Goal: Information Seeking & Learning: Learn about a topic

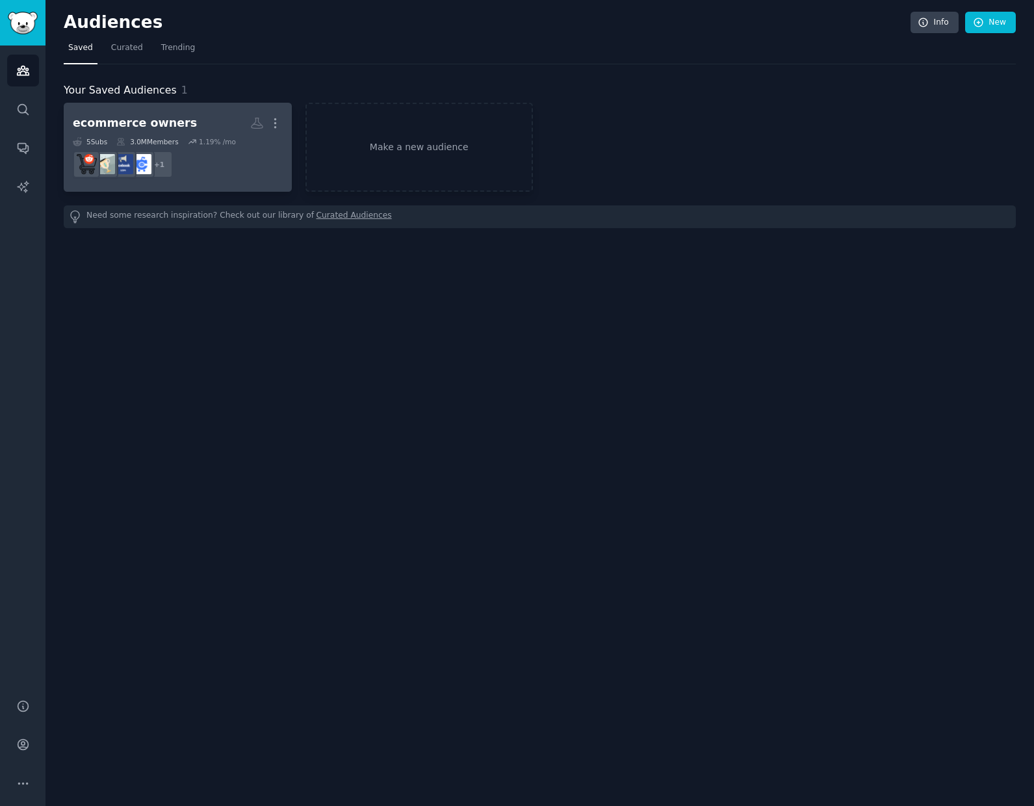
click at [185, 148] on dd "+ 1" at bounding box center [178, 164] width 210 height 36
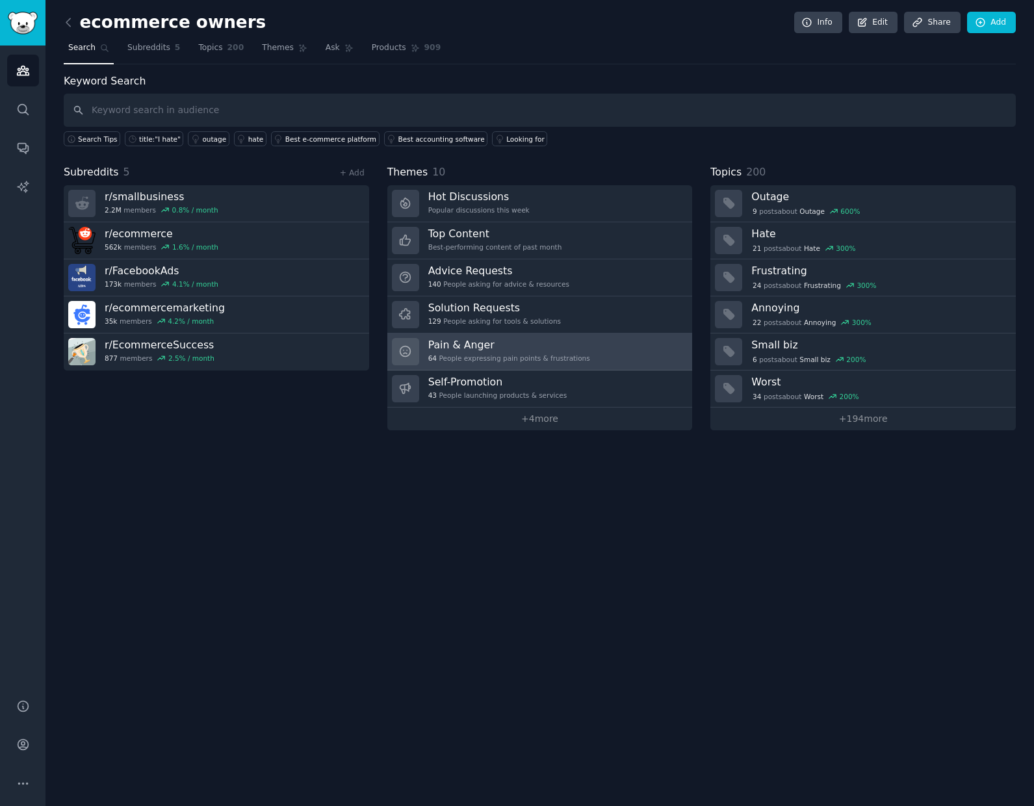
click at [515, 363] on div "Pain & Anger 64 People expressing pain points & frustrations" at bounding box center [509, 351] width 162 height 27
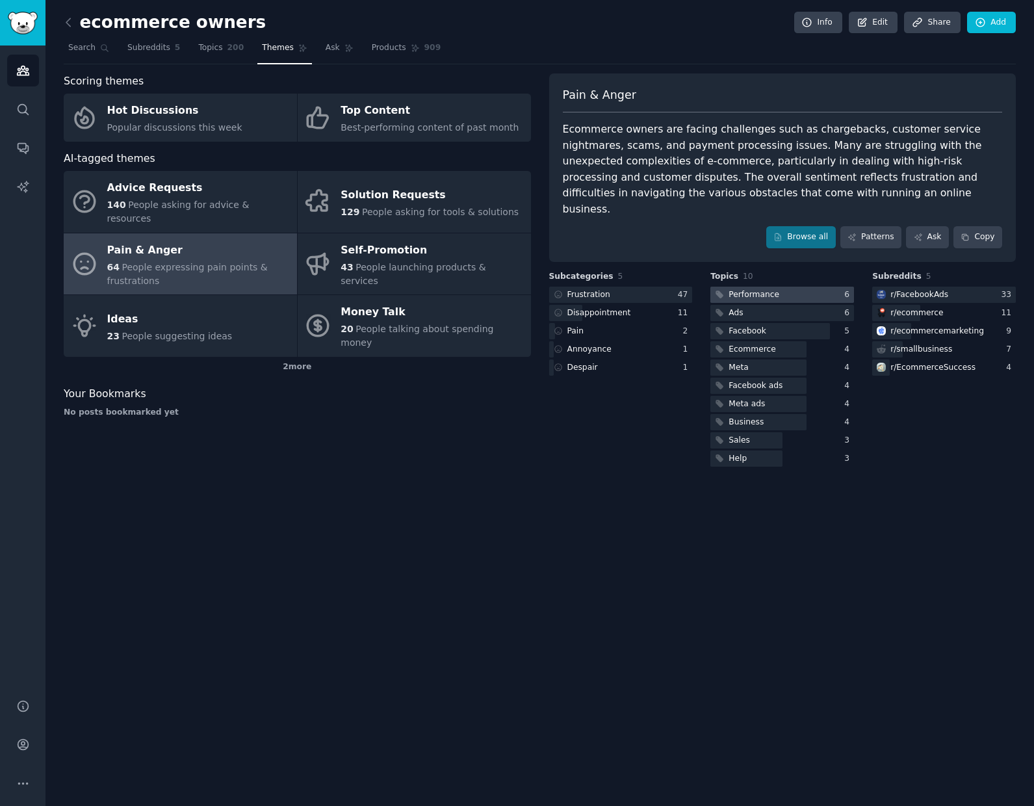
click at [758, 289] on div "Performance" at bounding box center [753, 295] width 51 height 12
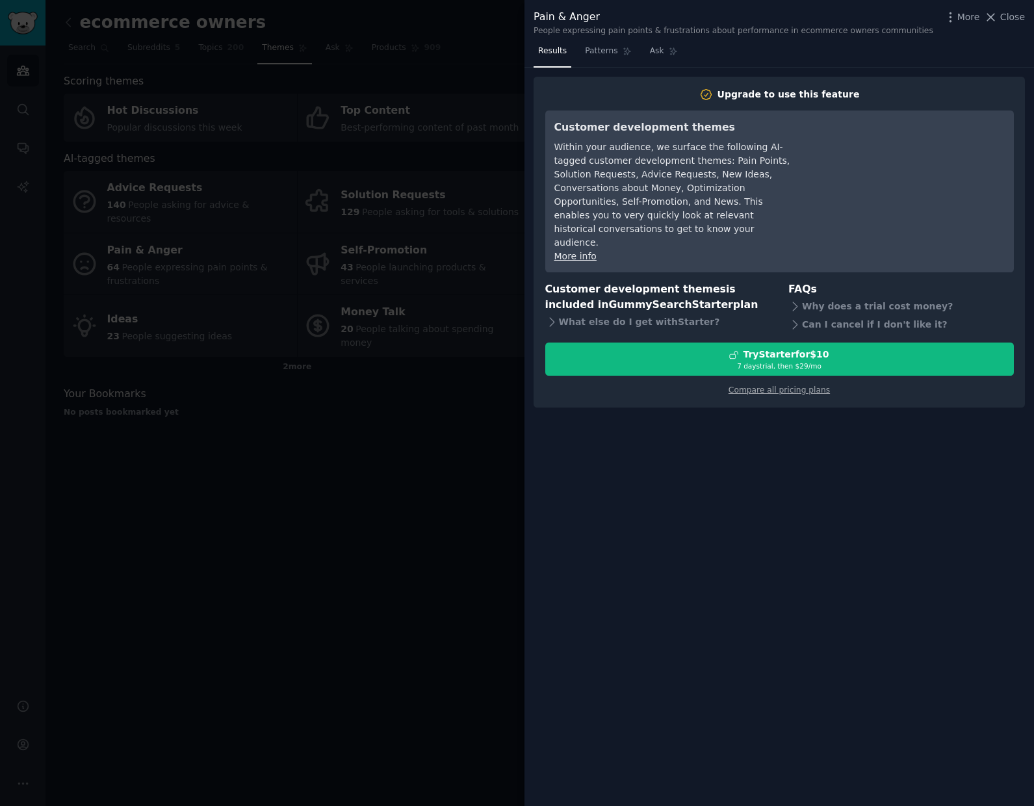
click at [464, 333] on div at bounding box center [517, 403] width 1034 height 806
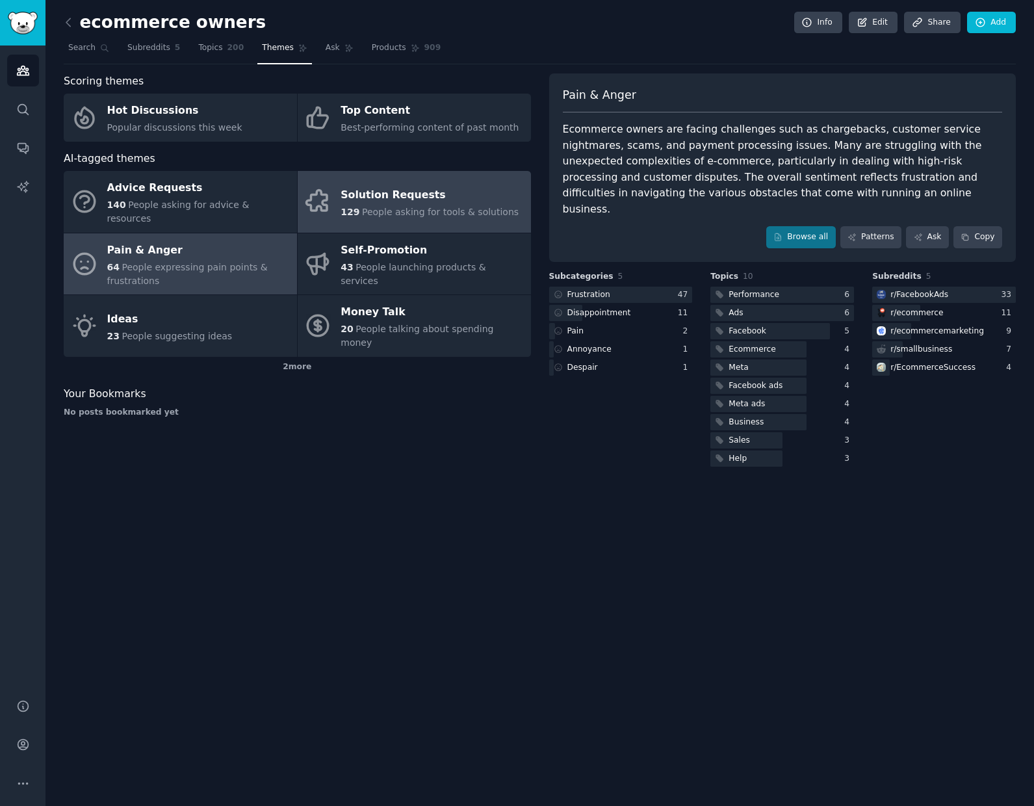
click at [430, 218] on link "Solution Requests 129 People asking for tools & solutions" at bounding box center [414, 202] width 233 height 62
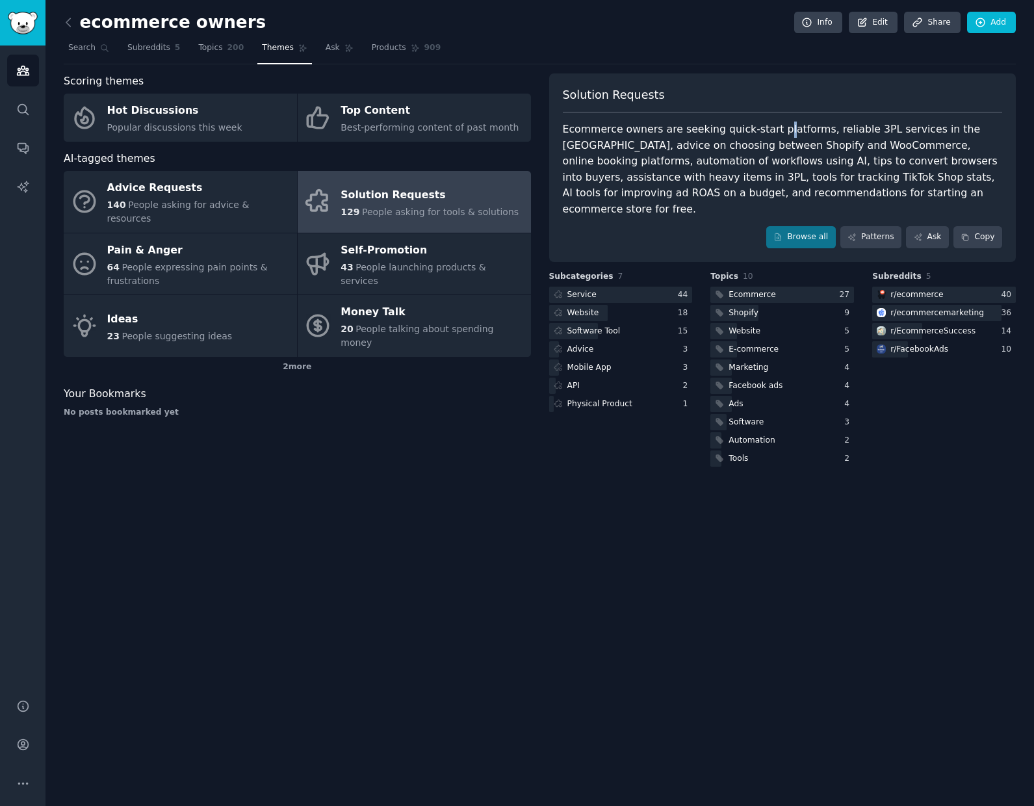
drag, startPoint x: 772, startPoint y: 129, endPoint x: 779, endPoint y: 129, distance: 7.1
click at [775, 129] on div "Ecommerce owners are seeking quick-start platforms, reliable 3PL services in th…" at bounding box center [783, 170] width 440 height 96
drag, startPoint x: 838, startPoint y: 131, endPoint x: 857, endPoint y: 131, distance: 19.5
click at [856, 131] on div "Ecommerce owners are seeking quick-start platforms, reliable 3PL services in th…" at bounding box center [783, 170] width 440 height 96
drag, startPoint x: 654, startPoint y: 146, endPoint x: 753, endPoint y: 148, distance: 99.4
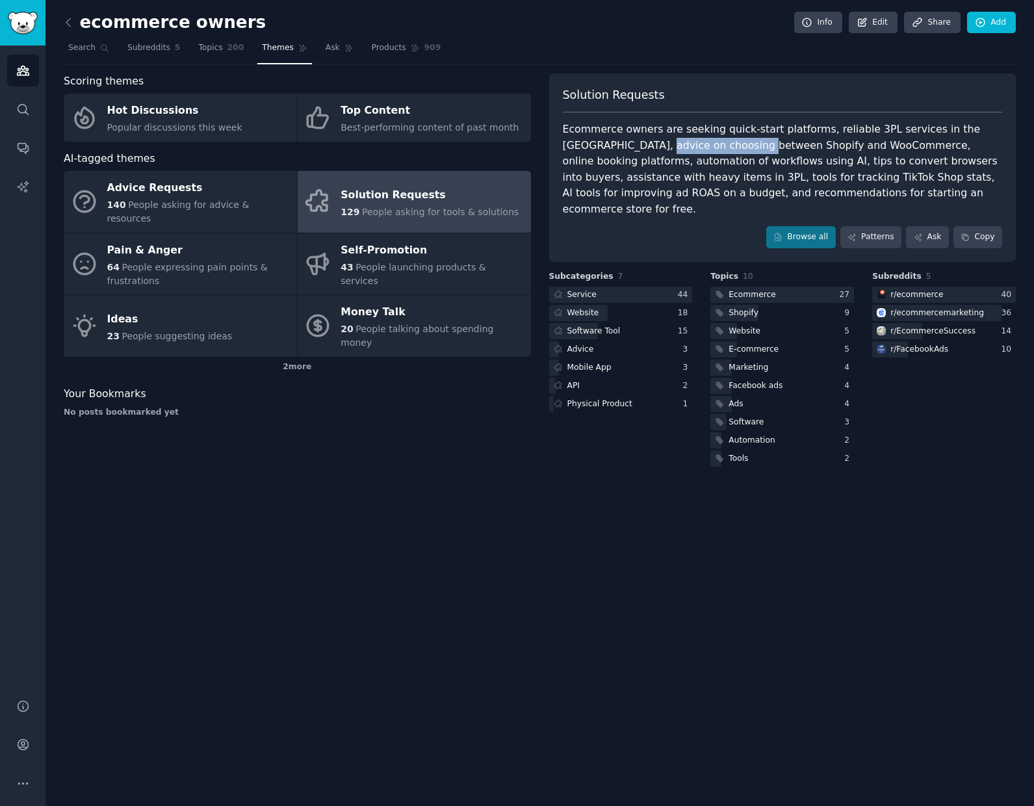
click at [753, 148] on div "Ecommerce owners are seeking quick-start platforms, reliable 3PL services in th…" at bounding box center [783, 170] width 440 height 96
drag, startPoint x: 771, startPoint y: 162, endPoint x: 932, endPoint y: 164, distance: 161.2
click at [932, 164] on div "Ecommerce owners are seeking quick-start platforms, reliable 3PL services in th…" at bounding box center [783, 170] width 440 height 96
drag, startPoint x: 948, startPoint y: 163, endPoint x: 673, endPoint y: 174, distance: 275.1
click at [673, 174] on div "Ecommerce owners are seeking quick-start platforms, reliable 3PL services in th…" at bounding box center [783, 170] width 440 height 96
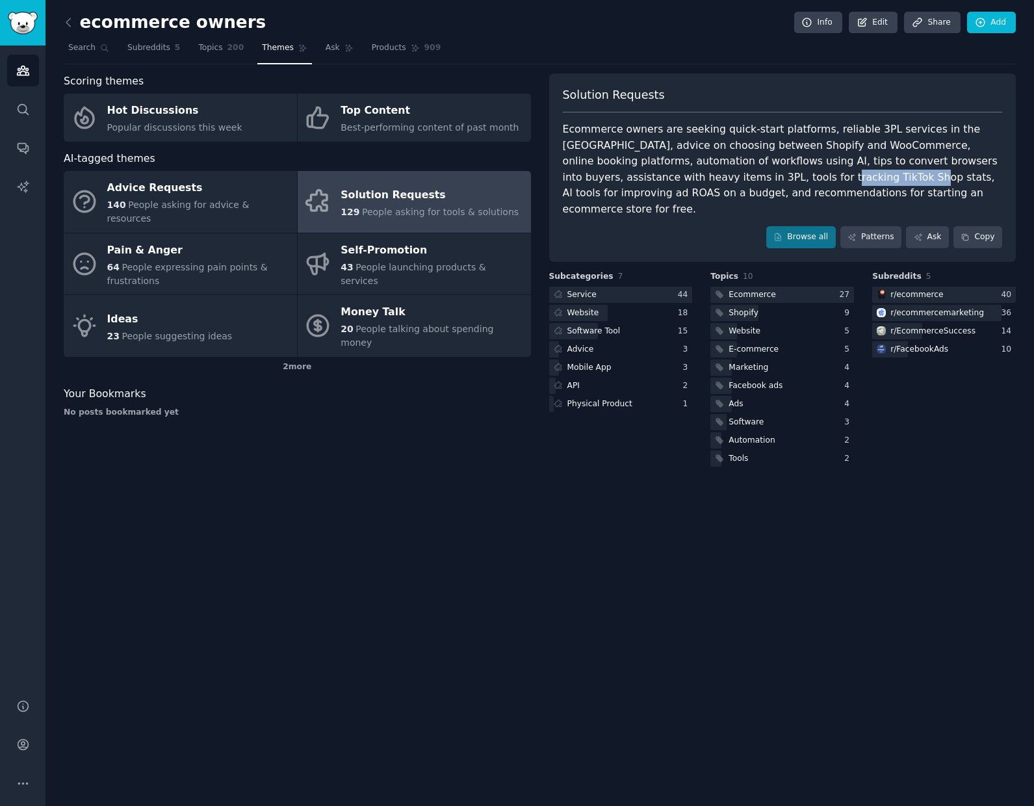
drag, startPoint x: 753, startPoint y: 174, endPoint x: 857, endPoint y: 179, distance: 104.1
click at [835, 178] on div "Ecommerce owners are seeking quick-start platforms, reliable 3PL services in th…" at bounding box center [783, 170] width 440 height 96
click at [859, 179] on div "Ecommerce owners are seeking quick-start platforms, reliable 3PL services in th…" at bounding box center [783, 170] width 440 height 96
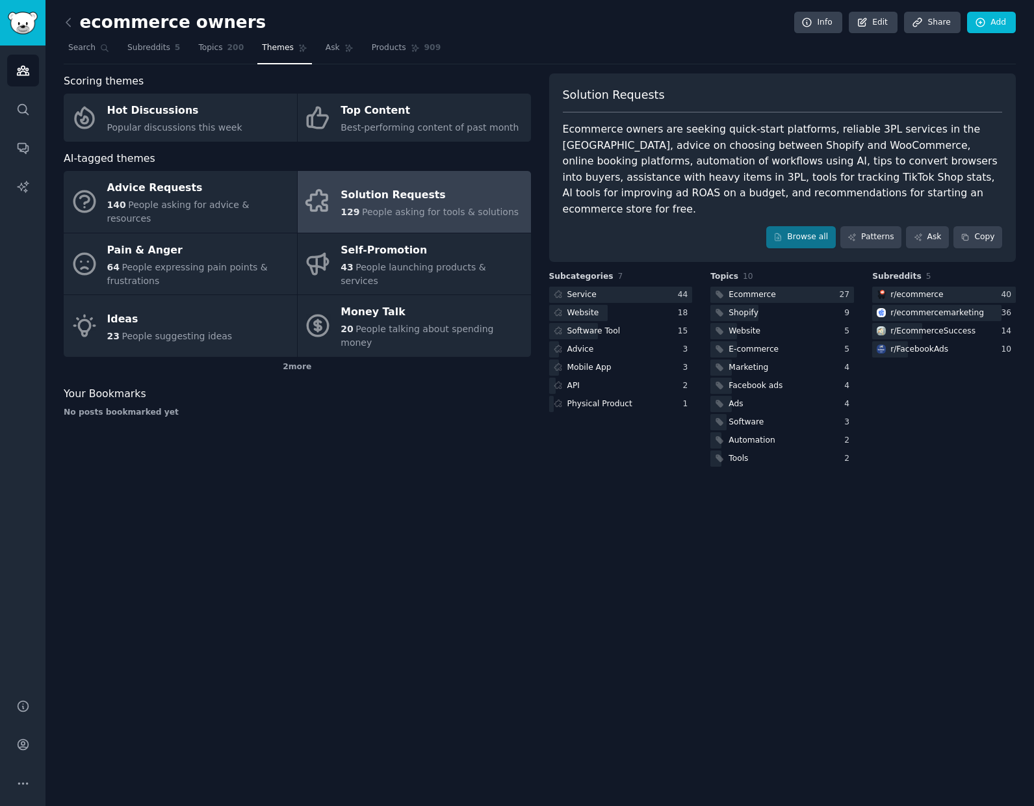
click at [929, 182] on div "Ecommerce owners are seeking quick-start platforms, reliable 3PL services in th…" at bounding box center [783, 170] width 440 height 96
click at [629, 287] on div at bounding box center [621, 295] width 144 height 16
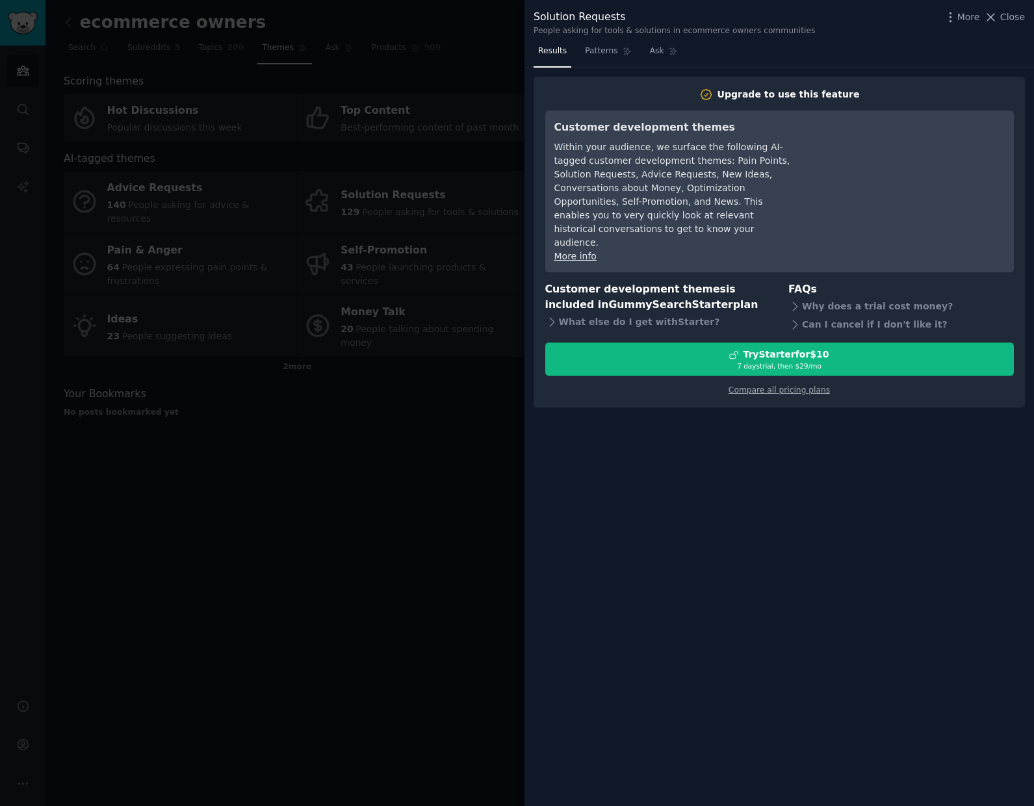
click at [461, 456] on div at bounding box center [517, 403] width 1034 height 806
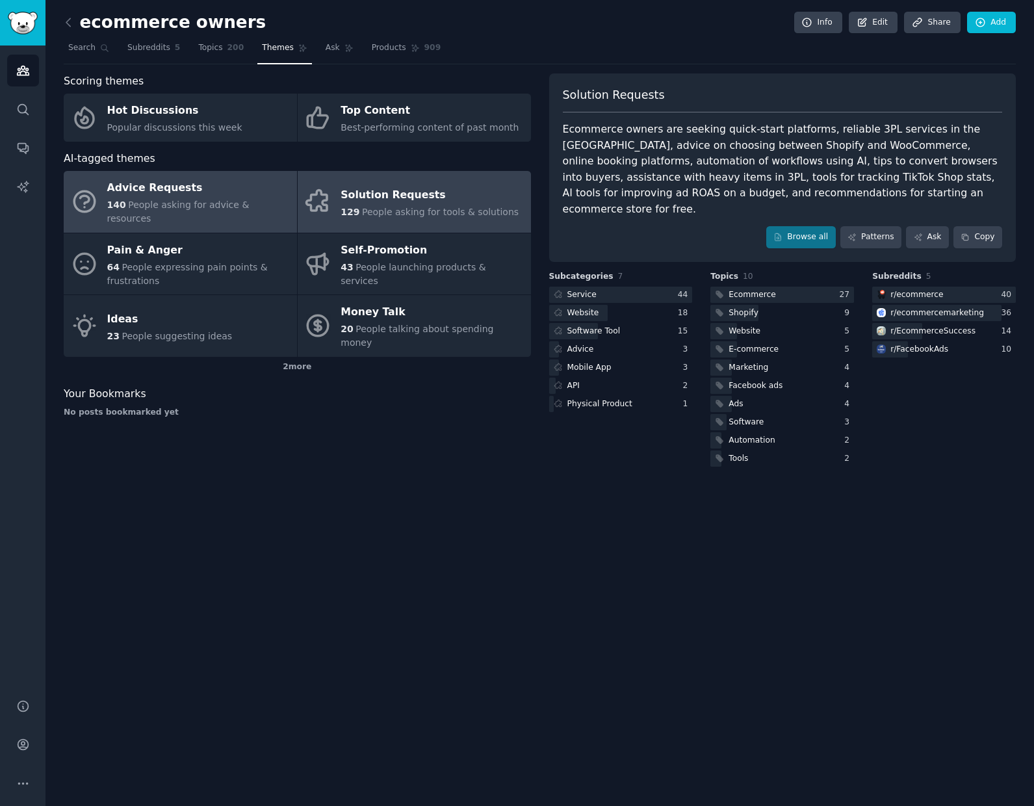
click at [248, 194] on div "Advice Requests" at bounding box center [198, 188] width 183 height 21
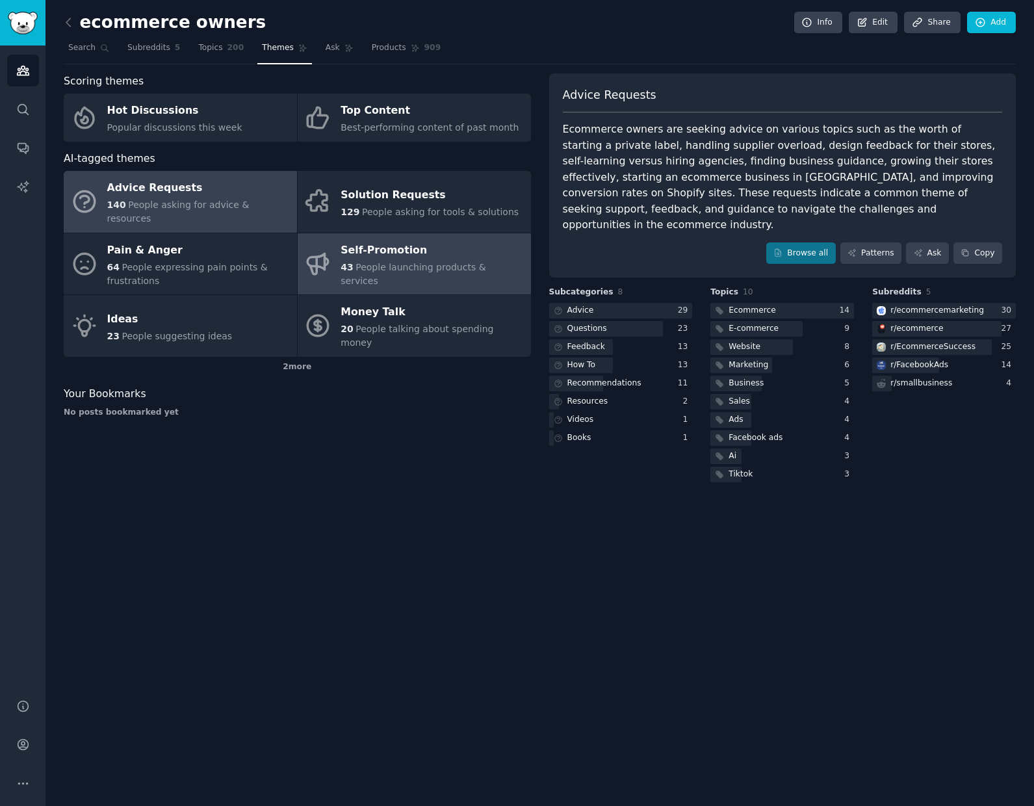
click at [422, 245] on div "Self-Promotion" at bounding box center [432, 250] width 183 height 21
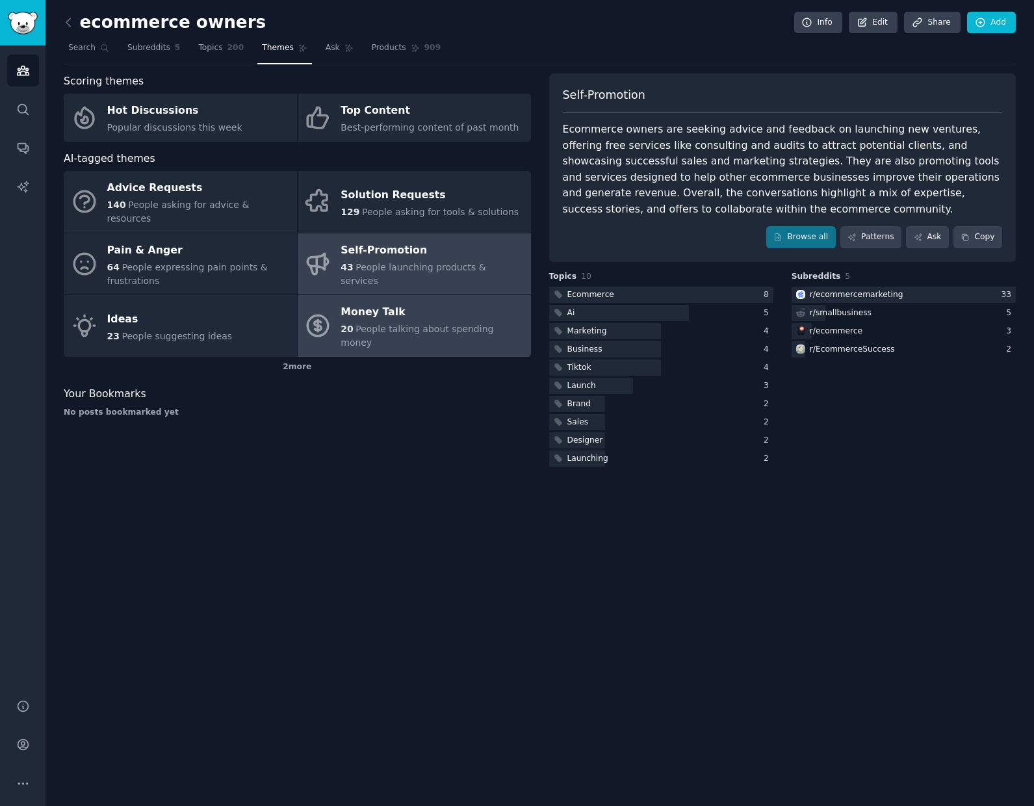
click at [436, 304] on div "Money Talk" at bounding box center [432, 312] width 183 height 21
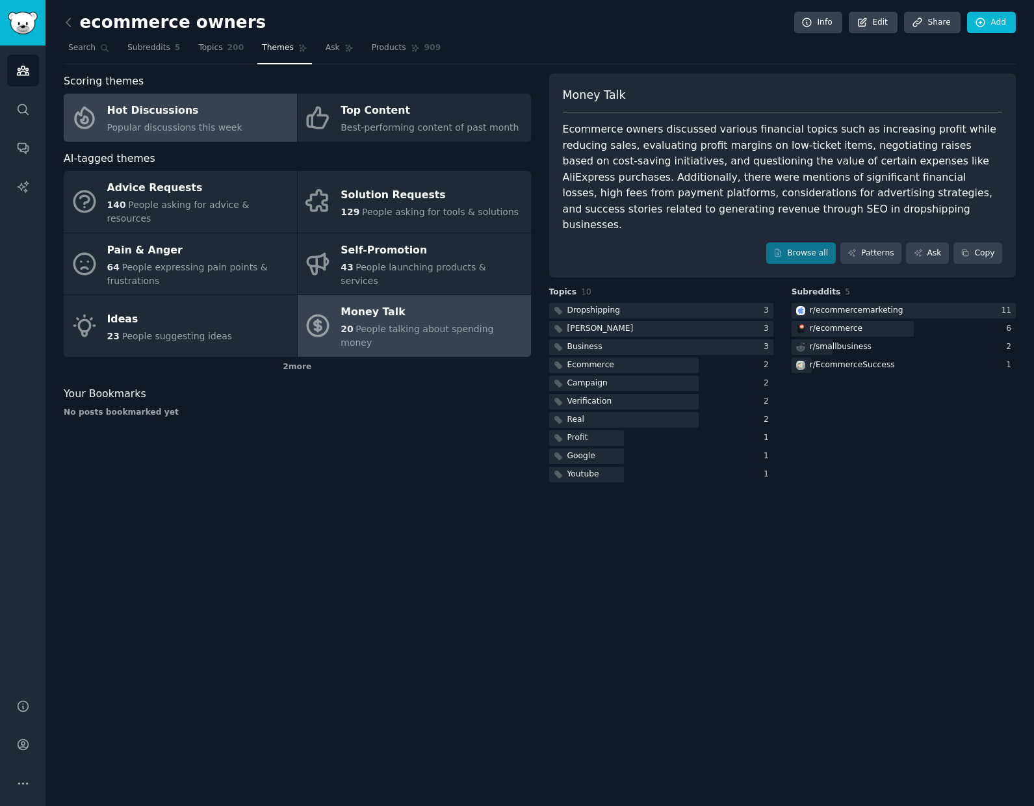
click at [147, 102] on div "Hot Discussions" at bounding box center [174, 111] width 135 height 21
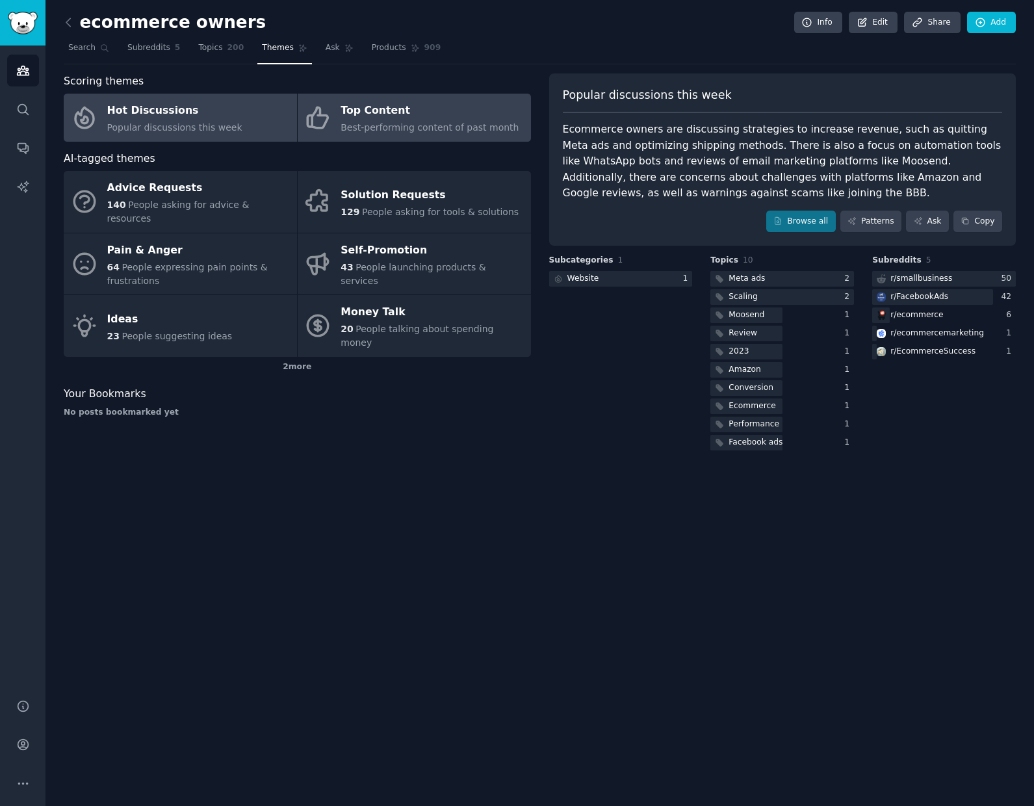
click at [361, 117] on div "Top Content" at bounding box center [430, 111] width 178 height 21
